Goal: Navigation & Orientation: Find specific page/section

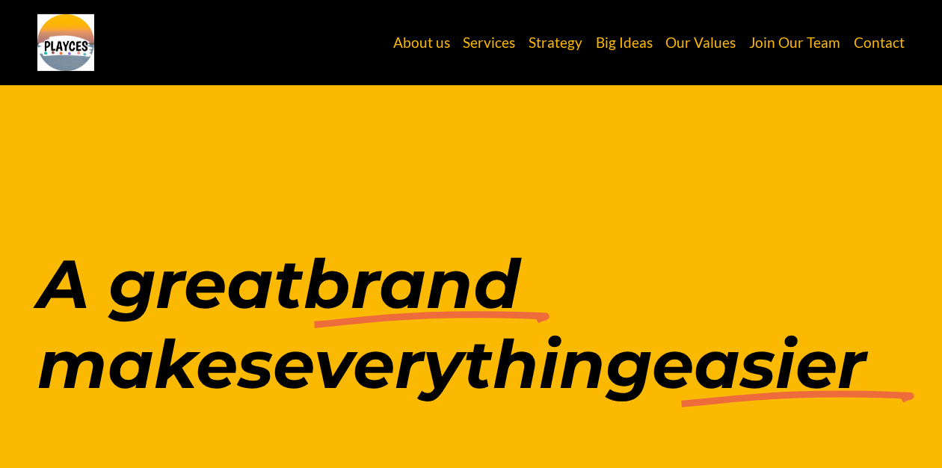
click at [509, 41] on link "Services" at bounding box center [489, 42] width 52 height 28
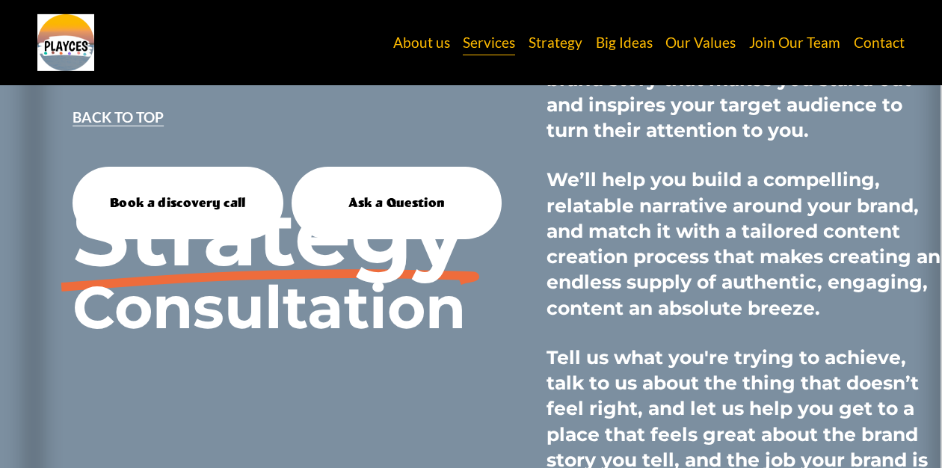
scroll to position [4951, 0]
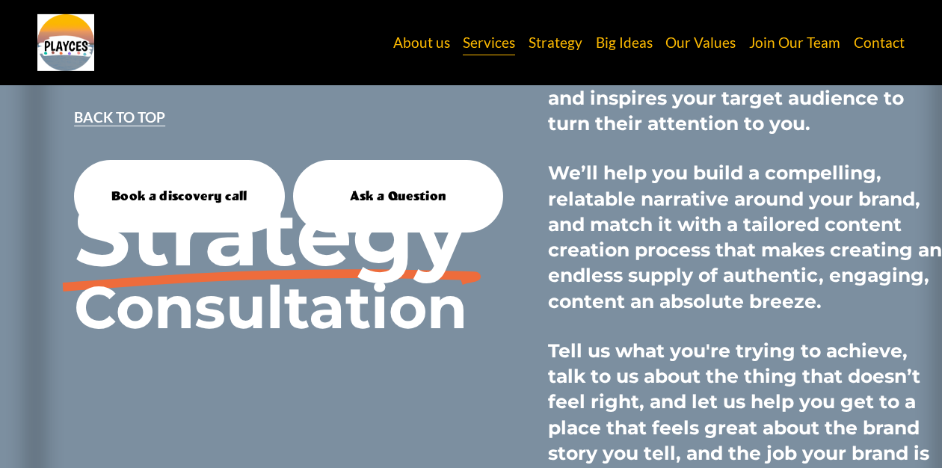
click at [885, 43] on link "Contact" at bounding box center [879, 42] width 51 height 28
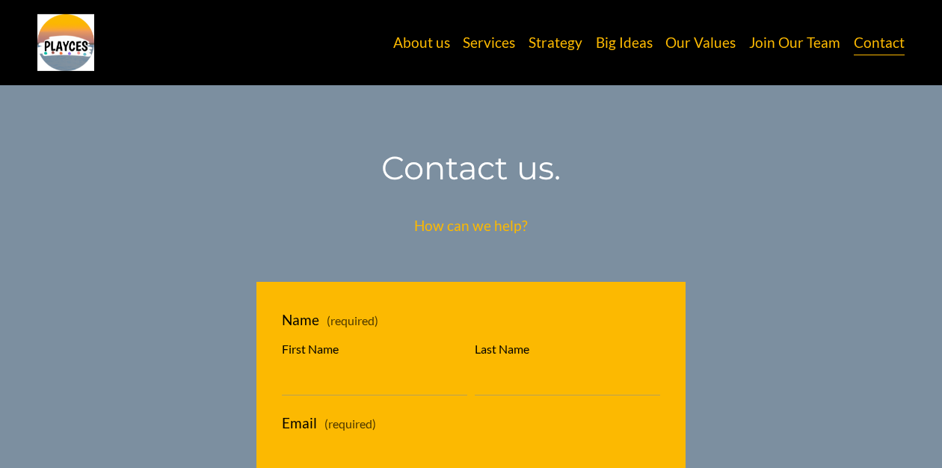
click at [804, 43] on link "Join Our Team" at bounding box center [794, 42] width 91 height 28
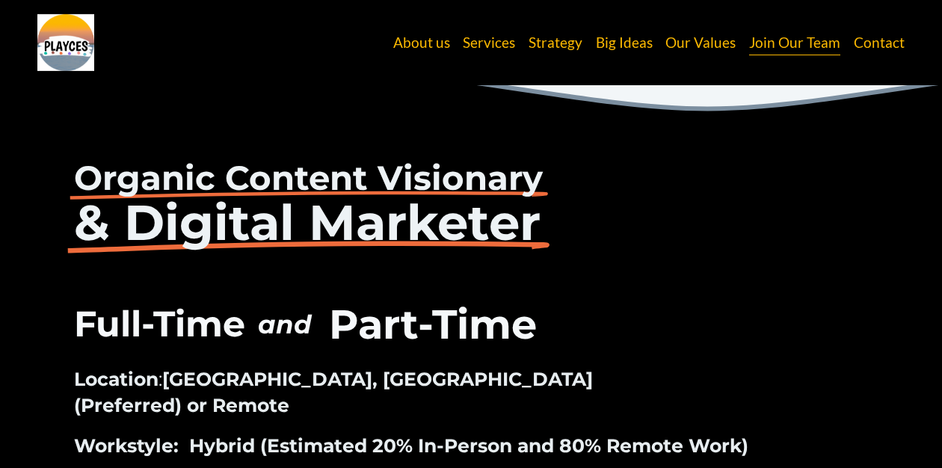
scroll to position [885, 0]
